Goal: Find contact information: Find contact information

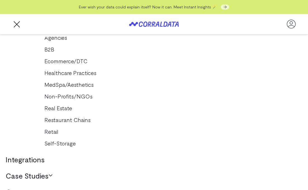
scroll to position [36, 0]
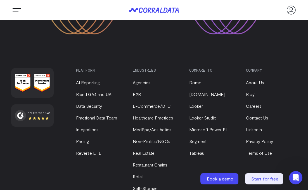
scroll to position [1843, 0]
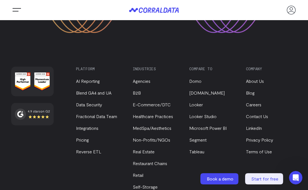
click at [255, 78] on link "About Us" at bounding box center [255, 80] width 18 height 5
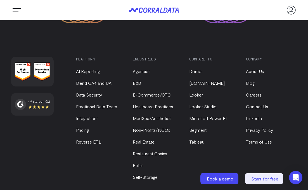
scroll to position [657, 0]
click at [250, 106] on link "Contact Us" at bounding box center [257, 105] width 22 height 5
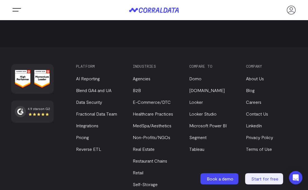
scroll to position [409, 0]
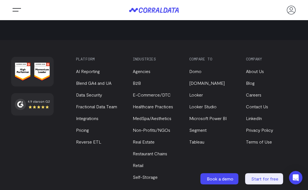
click at [269, 129] on link "Privacy Policy" at bounding box center [259, 129] width 27 height 5
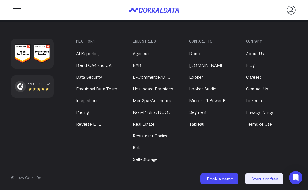
click at [259, 100] on link "LinkedIn" at bounding box center [254, 100] width 16 height 5
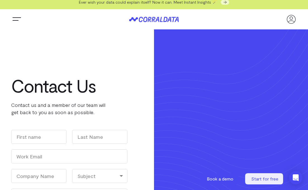
scroll to position [0, 0]
